Goal: Task Accomplishment & Management: Complete application form

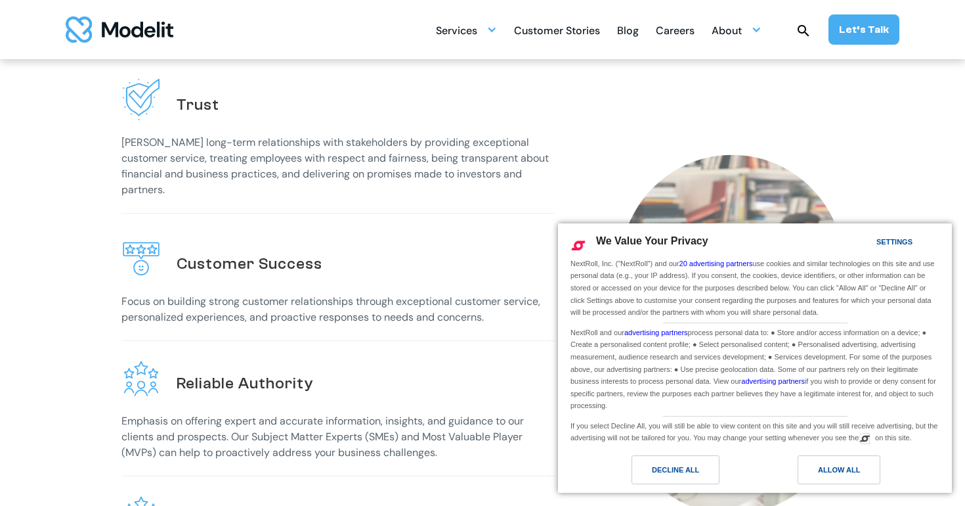
scroll to position [380, 0]
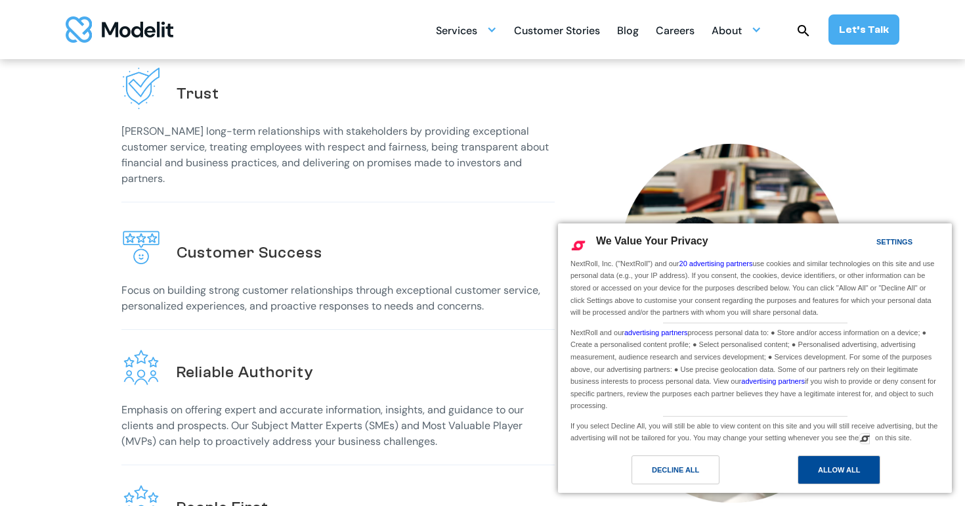
click at [825, 466] on div "Allow All" at bounding box center [839, 469] width 42 height 14
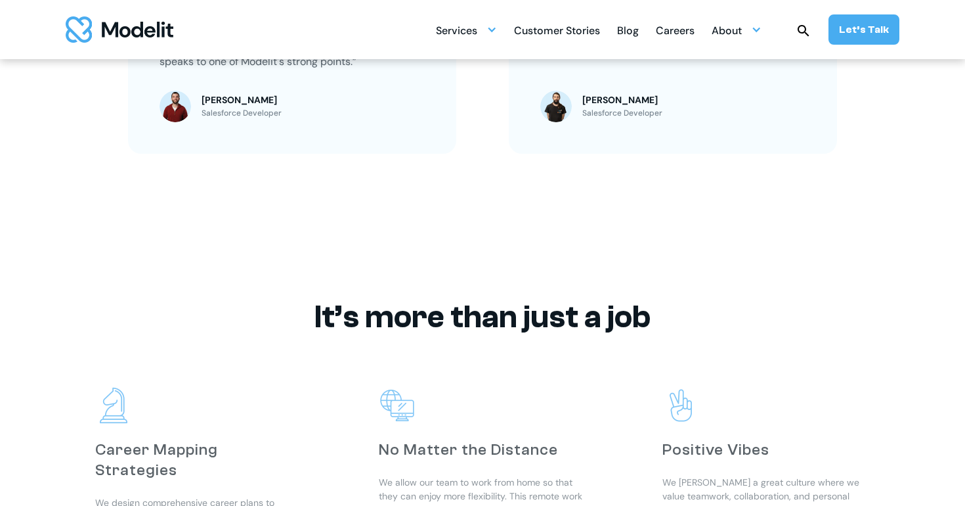
scroll to position [1318, 0]
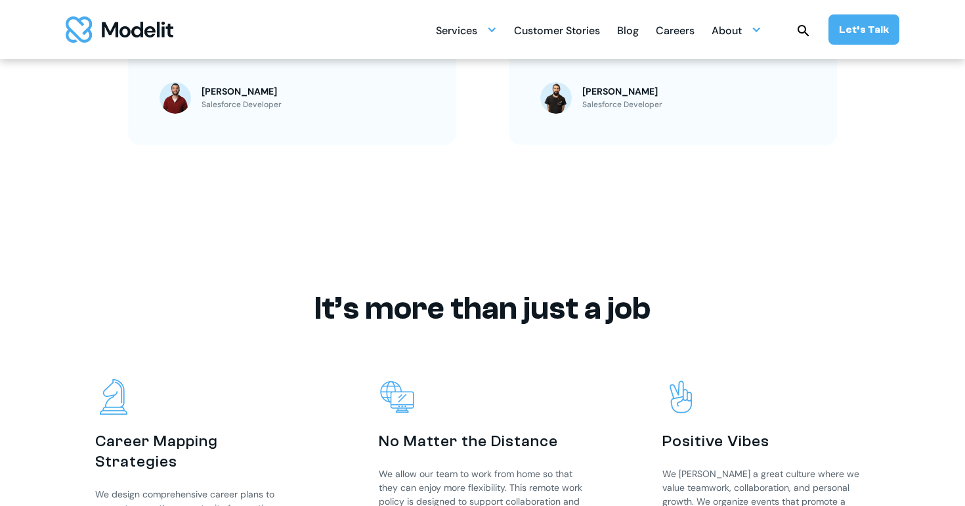
click at [674, 30] on div "Careers" at bounding box center [675, 32] width 39 height 26
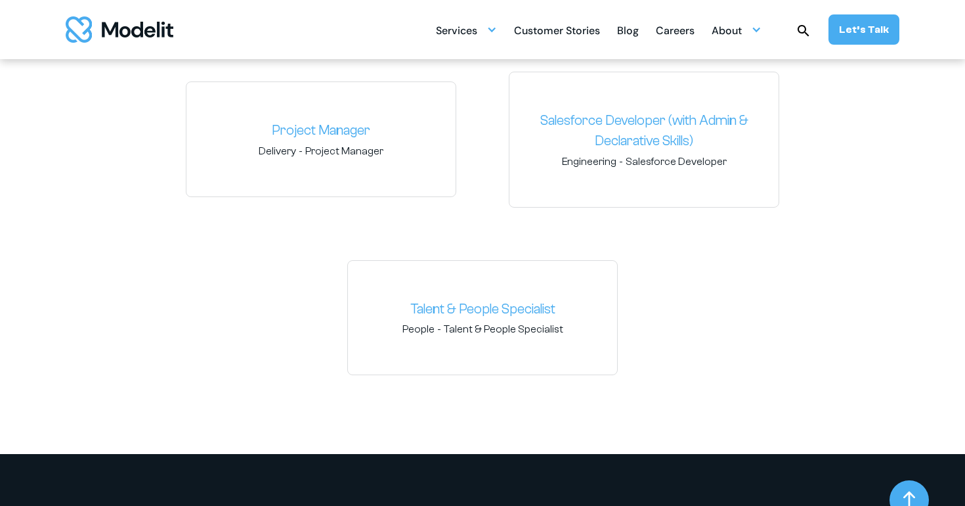
scroll to position [2046, 0]
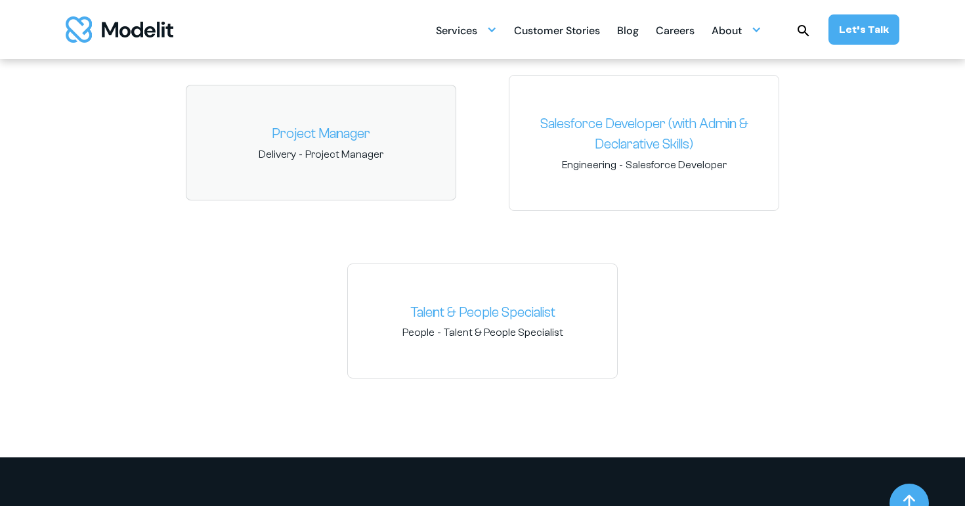
click at [374, 156] on span "Project Manager" at bounding box center [344, 154] width 78 height 14
click at [337, 133] on link "Project Manager" at bounding box center [321, 133] width 248 height 21
